Goal: Use online tool/utility: Use online tool/utility

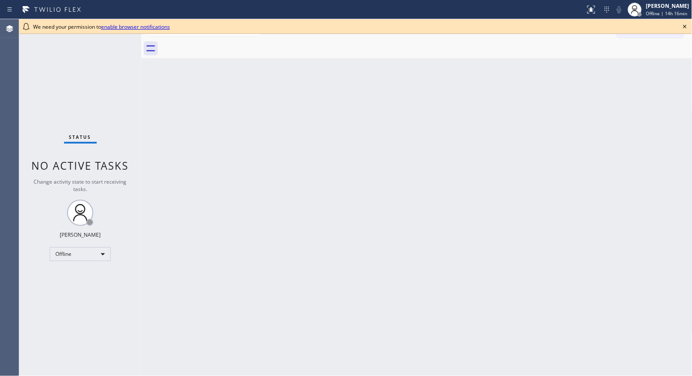
click at [302, 176] on div "Back to Dashboard Change Sender ID Customers Technicians Select a contact Outbo…" at bounding box center [416, 197] width 551 height 357
click at [272, 112] on div "Back to Dashboard Change Sender ID Customers Technicians Select a contact Outbo…" at bounding box center [416, 197] width 551 height 357
click at [683, 27] on icon at bounding box center [684, 26] width 10 height 10
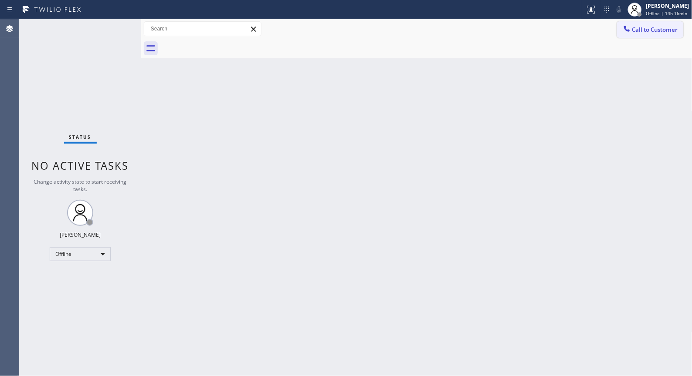
click at [666, 31] on span "Call to Customer" at bounding box center [655, 30] width 46 height 8
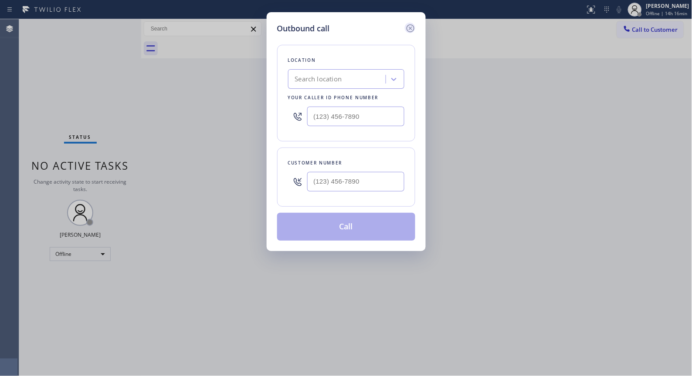
click at [409, 28] on icon at bounding box center [410, 28] width 10 height 10
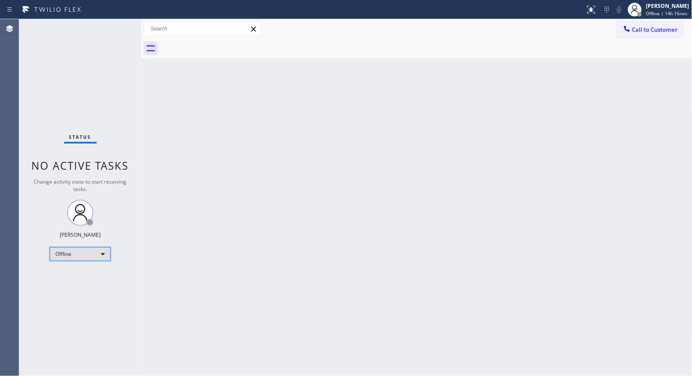
click at [99, 252] on div "Offline" at bounding box center [80, 254] width 61 height 14
click at [81, 284] on li "Unavailable" at bounding box center [79, 288] width 59 height 10
click at [290, 171] on div "Back to Dashboard Change Sender ID Customers Technicians Select a contact Outbo…" at bounding box center [416, 197] width 551 height 357
